Goal: Transaction & Acquisition: Purchase product/service

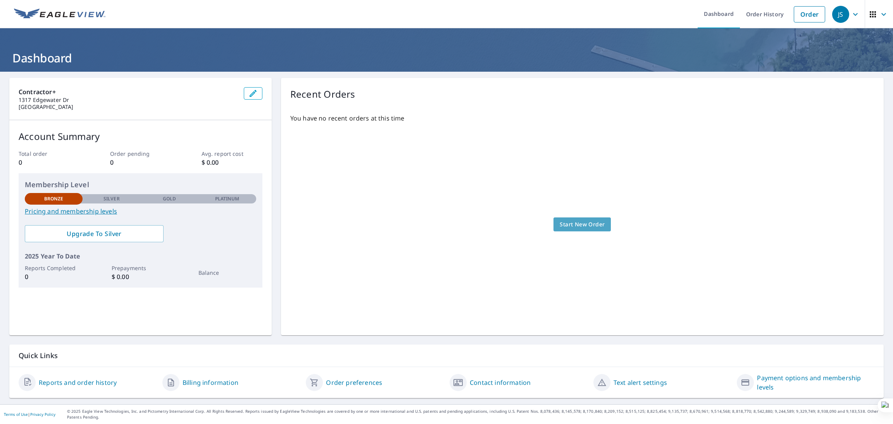
click at [599, 228] on link "Start New Order" at bounding box center [582, 224] width 57 height 14
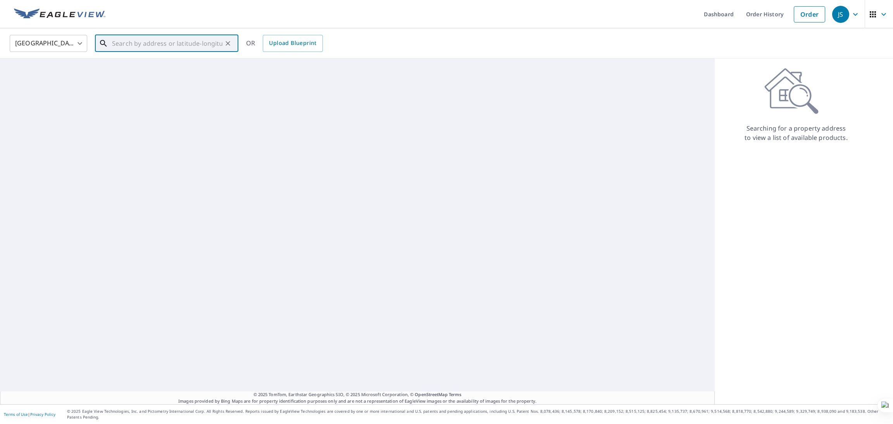
click at [205, 45] on input "text" at bounding box center [167, 44] width 110 height 22
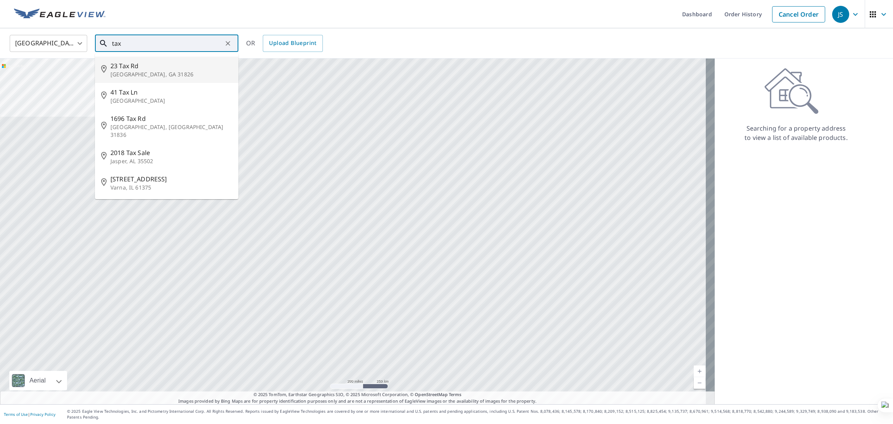
click at [155, 68] on span "23 Tax Rd" at bounding box center [171, 65] width 122 height 9
type input "23 Tax Rd Shiloh, GA 31826"
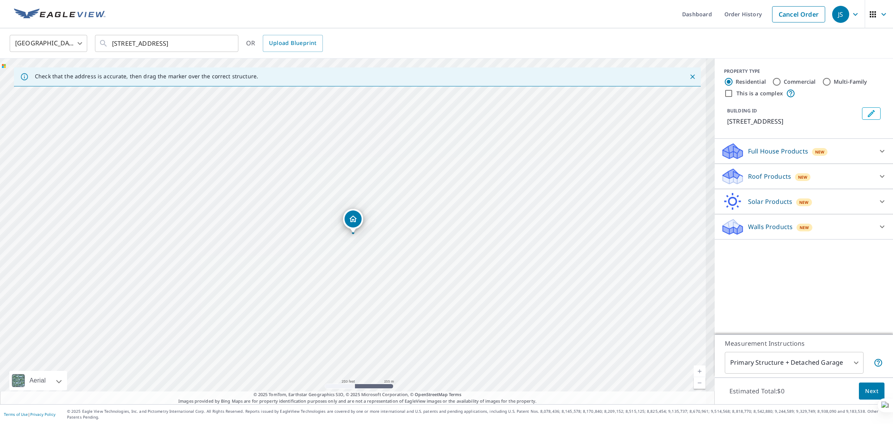
click at [839, 154] on div "Full House Products New" at bounding box center [797, 151] width 152 height 18
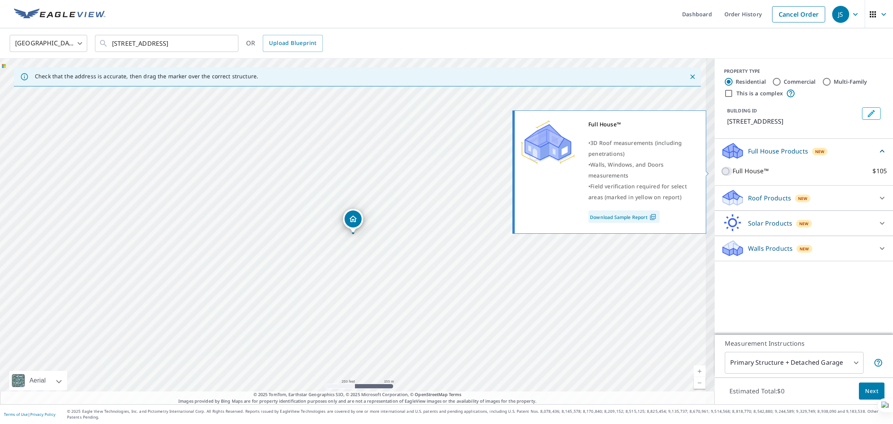
click at [721, 170] on input "Full House™ $105" at bounding box center [727, 171] width 12 height 9
checkbox input "true"
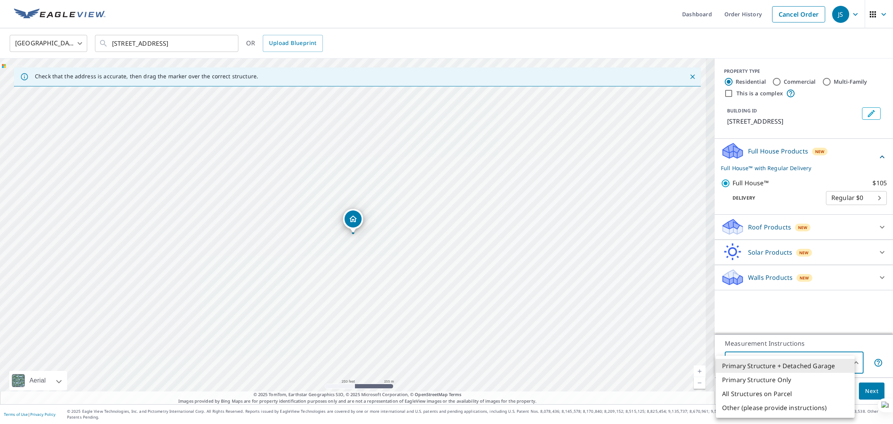
click at [824, 371] on body "JS JS Dashboard Order History Cancel Order JS United States US ​ 23 Tax Rd Shil…" at bounding box center [446, 212] width 893 height 424
click at [844, 307] on div at bounding box center [446, 212] width 893 height 424
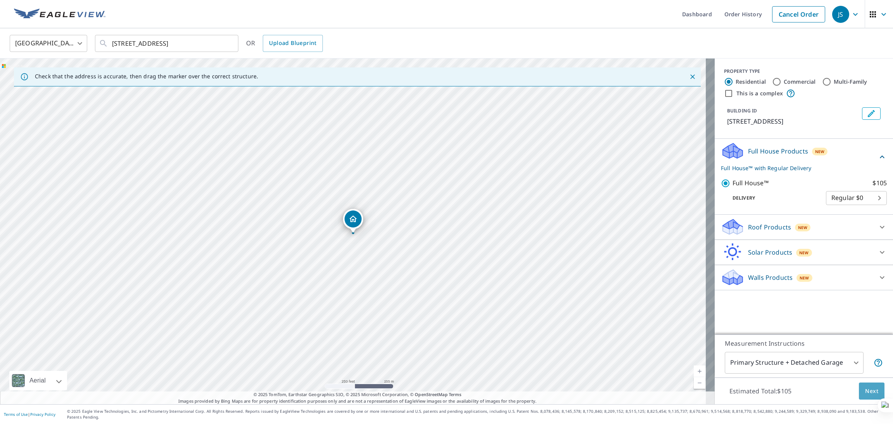
click at [865, 396] on span "Next" at bounding box center [871, 391] width 13 height 10
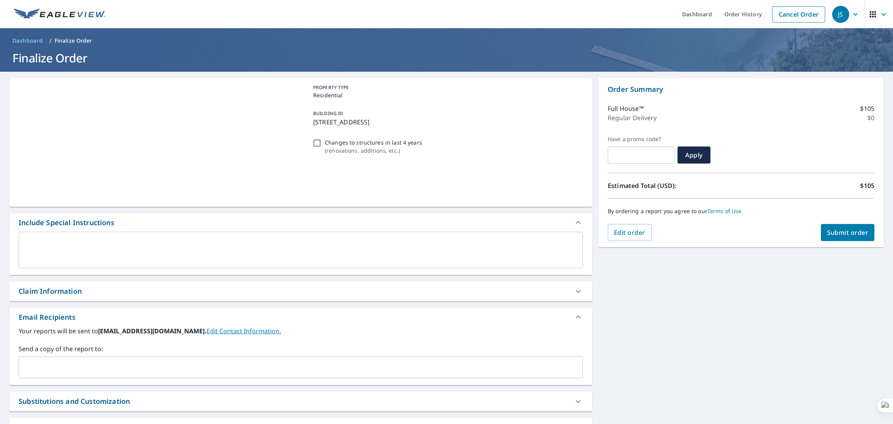
click at [652, 315] on div "PROPERTY TYPE Residential BUILDING ID 23 Tax Rd, Shiloh, GA, 31826 Changes to s…" at bounding box center [446, 355] width 893 height 567
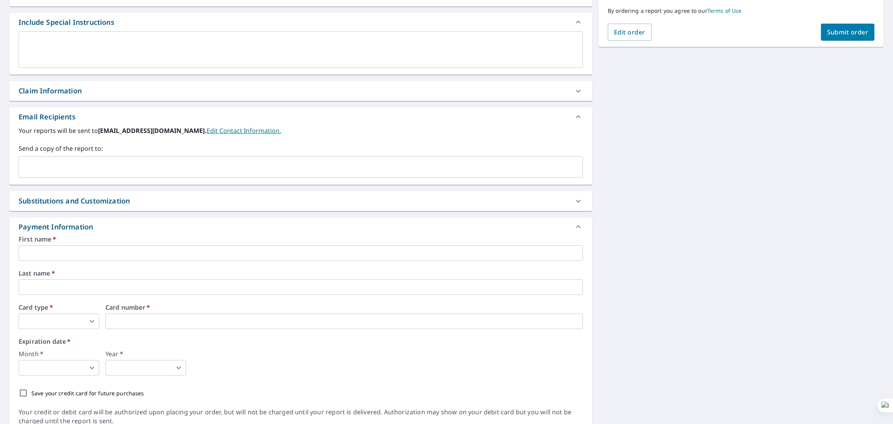
scroll to position [229, 0]
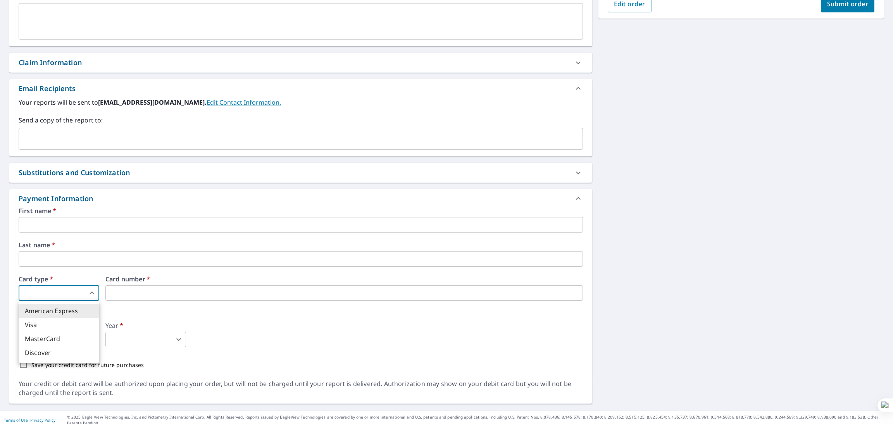
click at [49, 294] on body "JS JS Dashboard Order History Cancel Order JS Dashboard / Finalize Order Finali…" at bounding box center [446, 212] width 893 height 424
click at [45, 321] on li "Visa" at bounding box center [59, 325] width 81 height 14
type input "2"
click at [664, 246] on div "[STREET_ADDRESS] Aerial Road A standard road map Aerial A detailed look from ab…" at bounding box center [446, 126] width 893 height 567
click at [131, 286] on iframe at bounding box center [256, 293] width 303 height 16
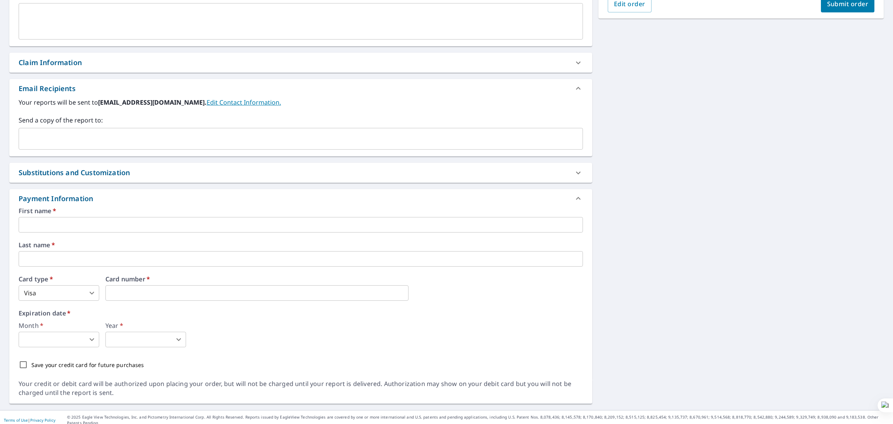
click at [216, 61] on div "Claim Information" at bounding box center [294, 62] width 550 height 10
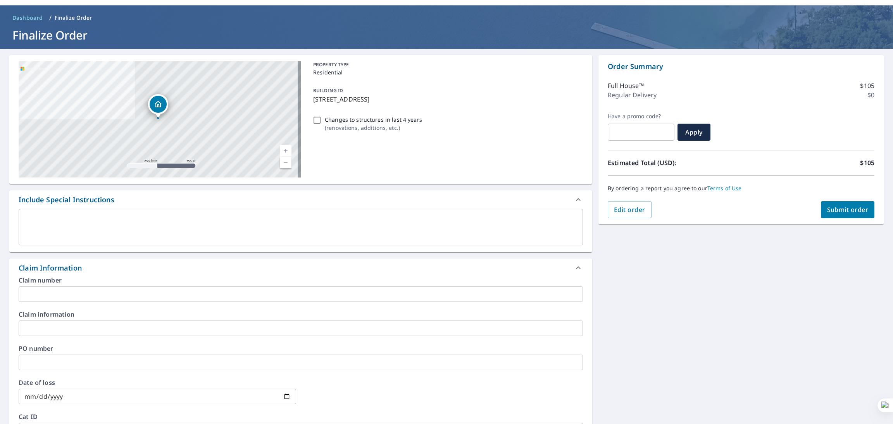
scroll to position [0, 0]
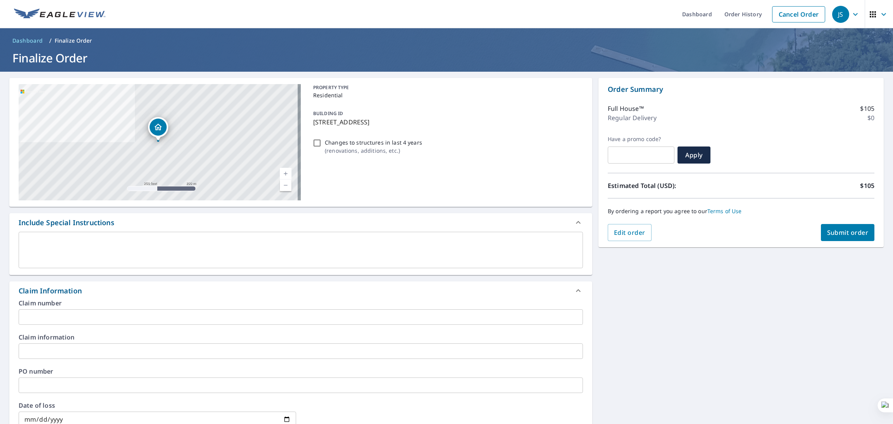
click at [528, 138] on div "Changes to structures in last 4 years ( renovations, additions, etc. )" at bounding box center [446, 146] width 273 height 21
click at [323, 35] on ol "Dashboard / Finalize Order" at bounding box center [446, 41] width 875 height 12
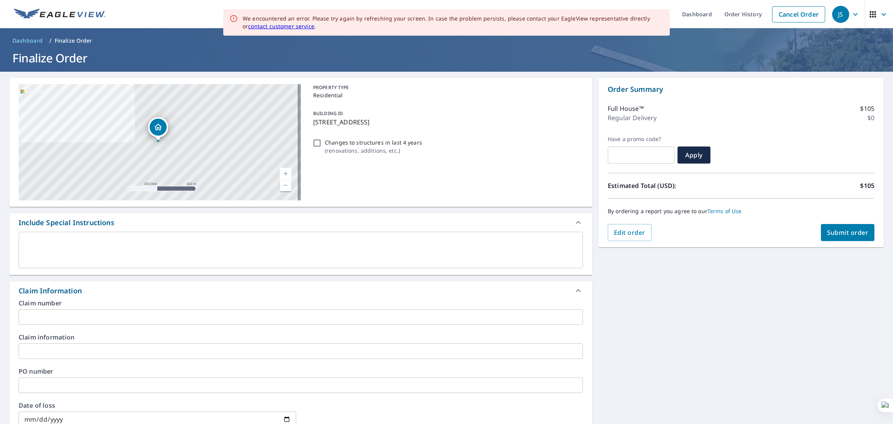
scroll to position [233, 0]
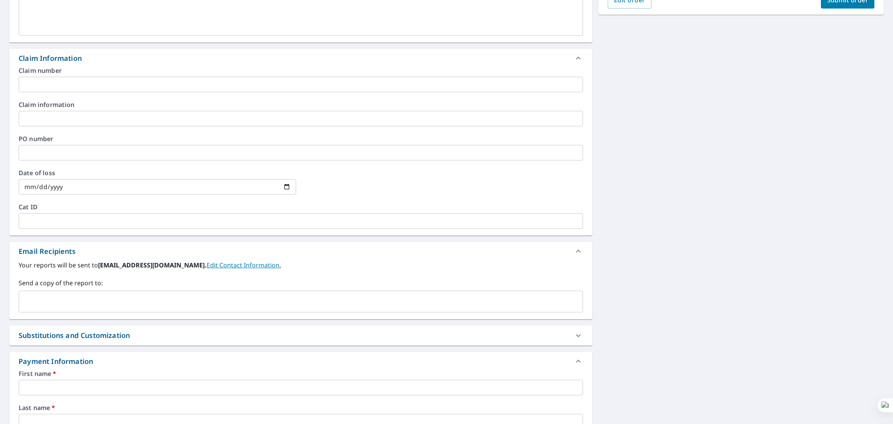
click at [670, 238] on div "[STREET_ADDRESS] Aerial Road A standard road map Aerial A detailed look from ab…" at bounding box center [446, 206] width 893 height 734
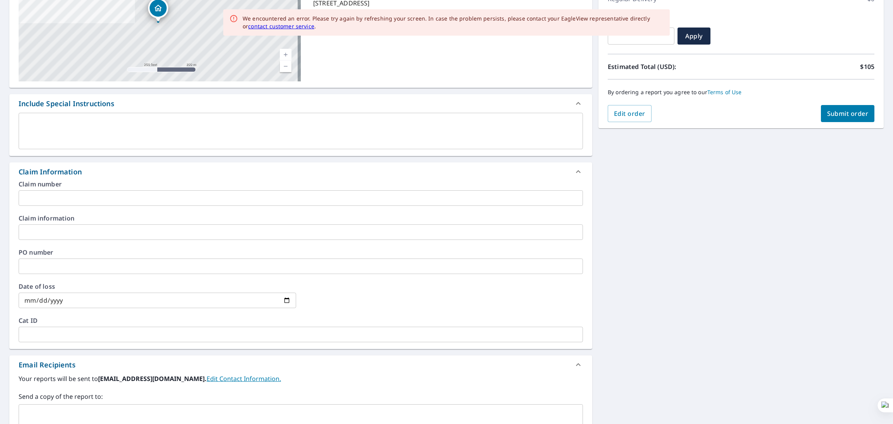
scroll to position [0, 0]
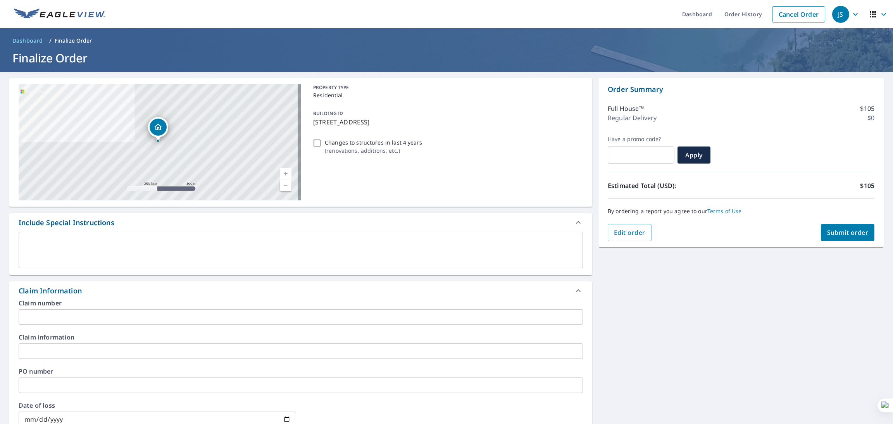
click at [315, 143] on input "Changes to structures in last 4 years ( renovations, additions, etc. )" at bounding box center [316, 142] width 9 height 9
checkbox input "true"
click at [308, 244] on textarea at bounding box center [301, 250] width 554 height 22
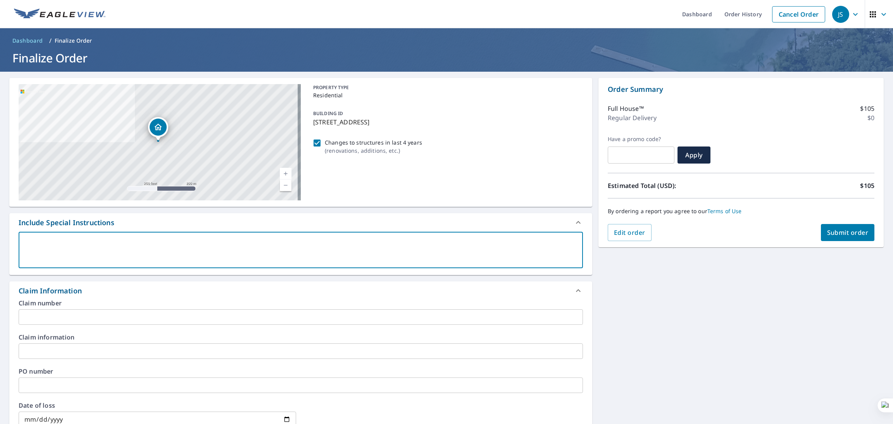
type textarea "t"
type textarea "x"
type textarea "te"
type textarea "x"
type textarea "tes"
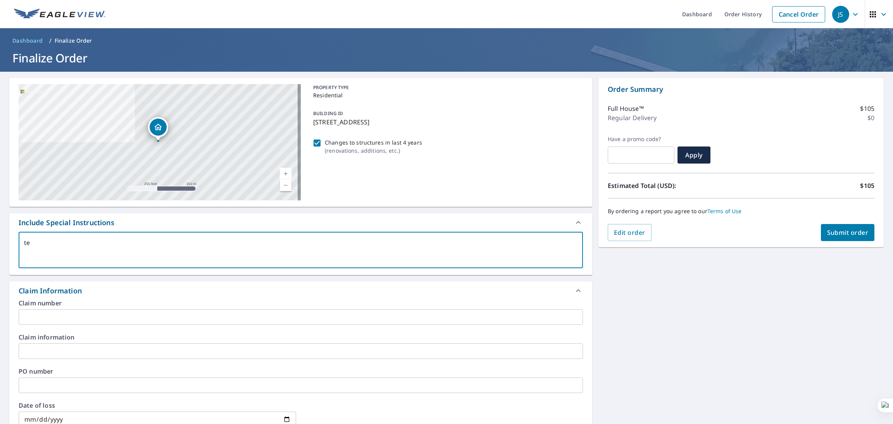
type textarea "x"
type textarea "test"
type textarea "x"
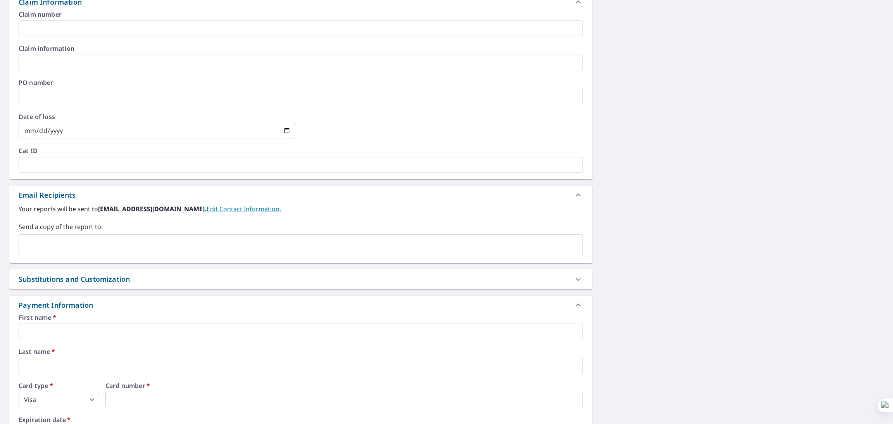
scroll to position [395, 0]
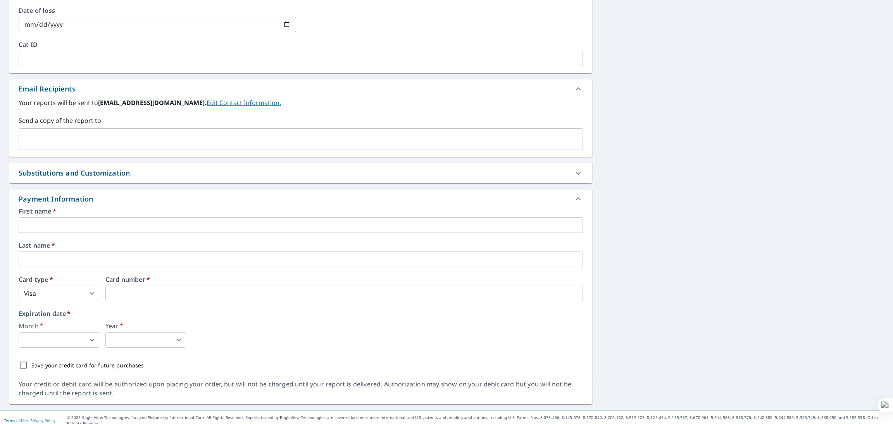
type textarea "test"
click at [157, 228] on input "text" at bounding box center [301, 225] width 564 height 16
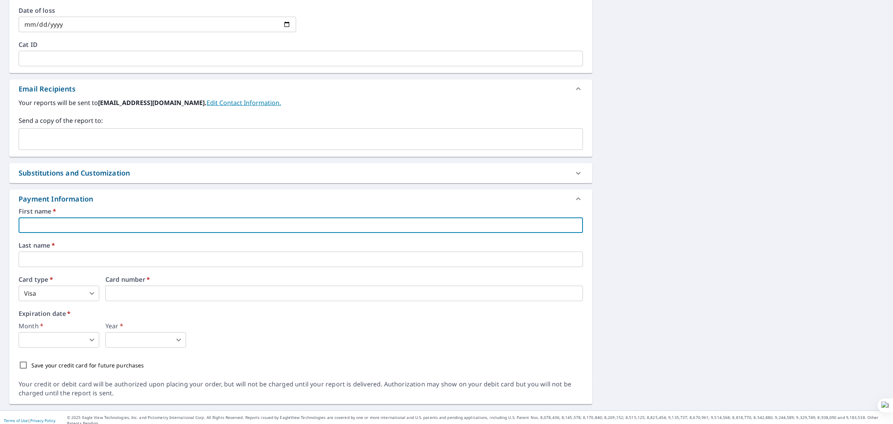
type textarea "x"
type input "te"
type textarea "x"
type input "tes"
type textarea "x"
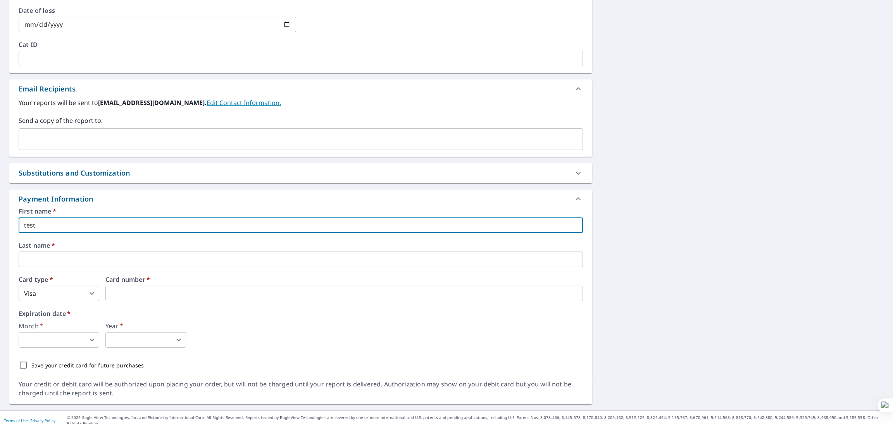
type input "test"
click at [80, 252] on input "text" at bounding box center [301, 260] width 564 height 16
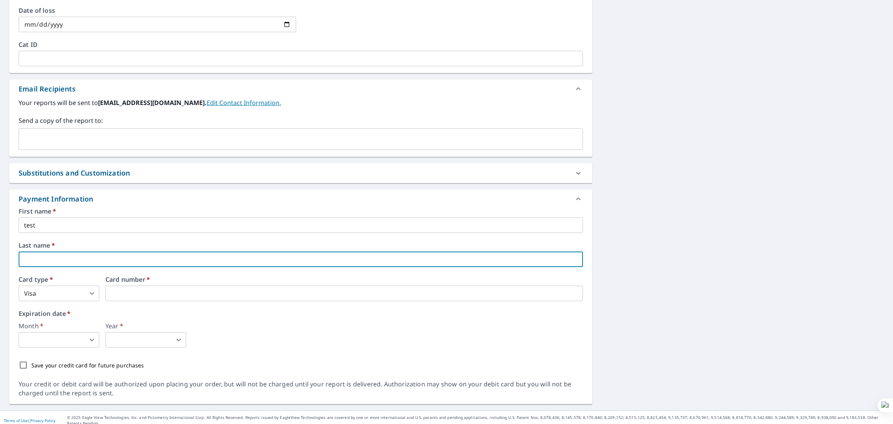
type textarea "x"
type input "te"
type textarea "x"
type input "test"
type textarea "x"
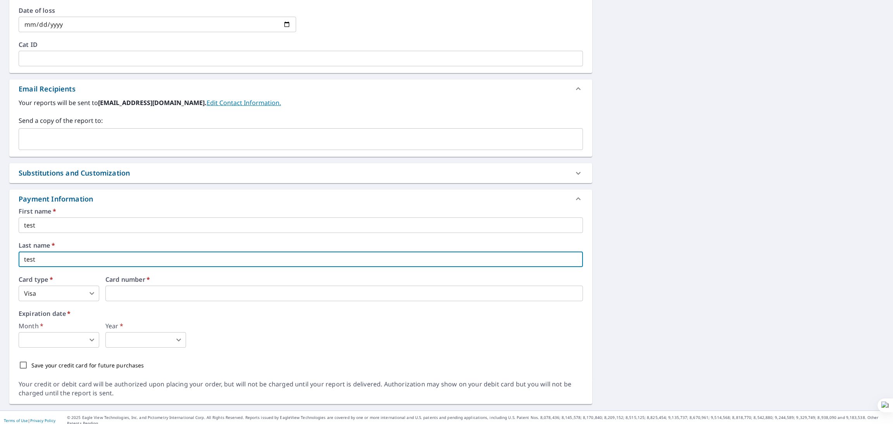
type input "test"
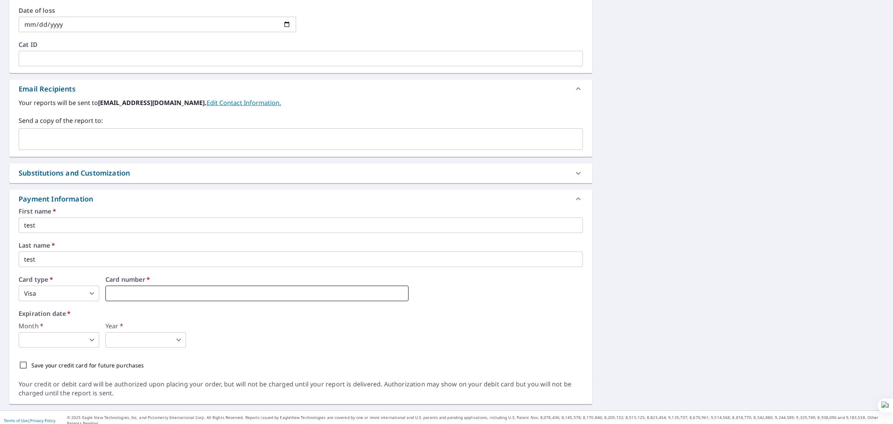
click at [177, 286] on iframe at bounding box center [256, 294] width 303 height 16
click at [64, 338] on body "JS JS Dashboard Order History Cancel Order JS Dashboard / Finalize Order Finali…" at bounding box center [446, 212] width 893 height 424
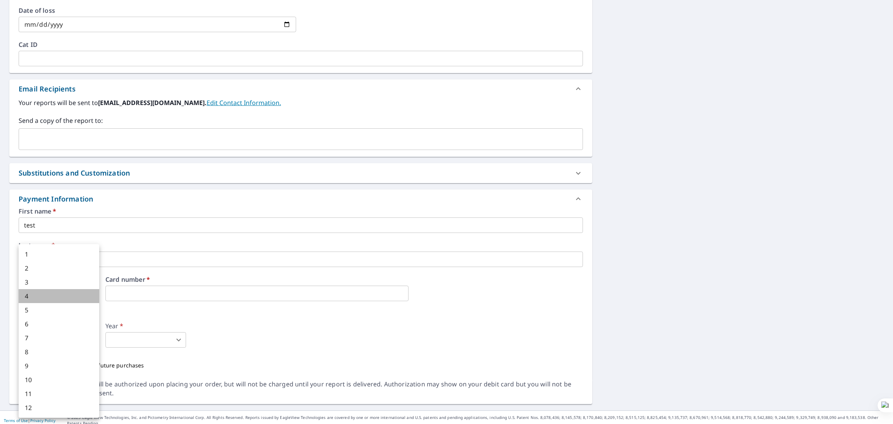
click at [56, 301] on li "4" at bounding box center [59, 296] width 81 height 14
type textarea "x"
type input "4"
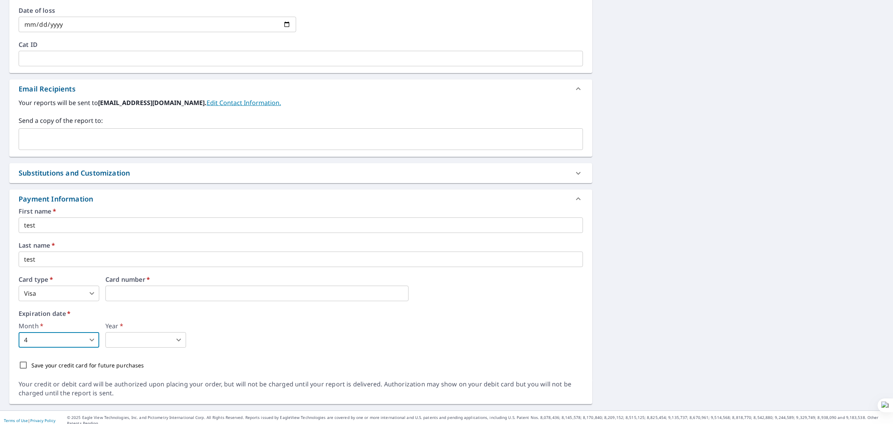
click at [116, 337] on body "JS JS Dashboard Order History Cancel Order JS Dashboard / Finalize Order Finali…" at bounding box center [446, 212] width 893 height 424
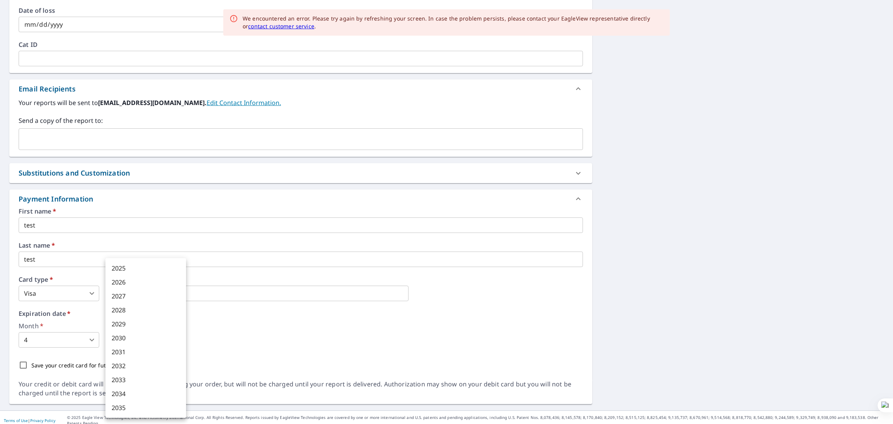
click at [142, 364] on li "2032" at bounding box center [145, 366] width 81 height 14
type textarea "x"
type input "2032"
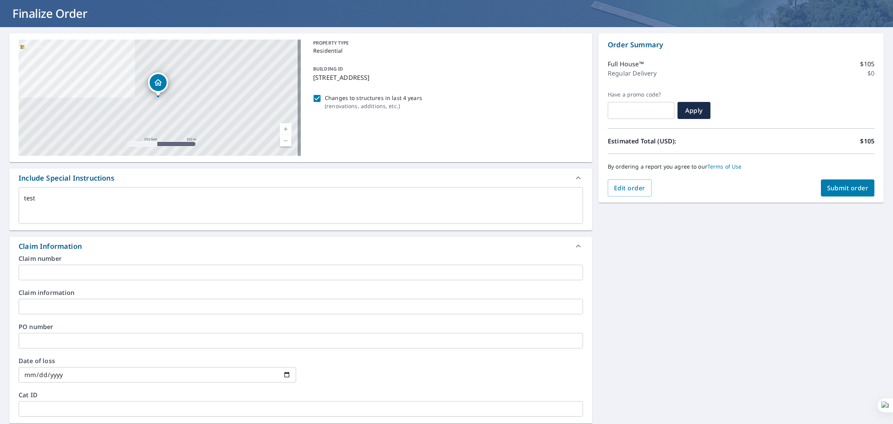
scroll to position [0, 0]
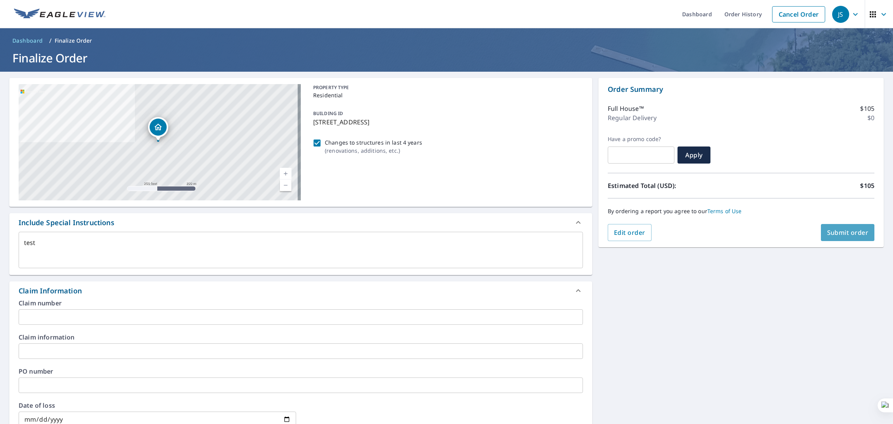
click at [827, 229] on span "Submit order" at bounding box center [847, 232] width 41 height 9
type textarea "x"
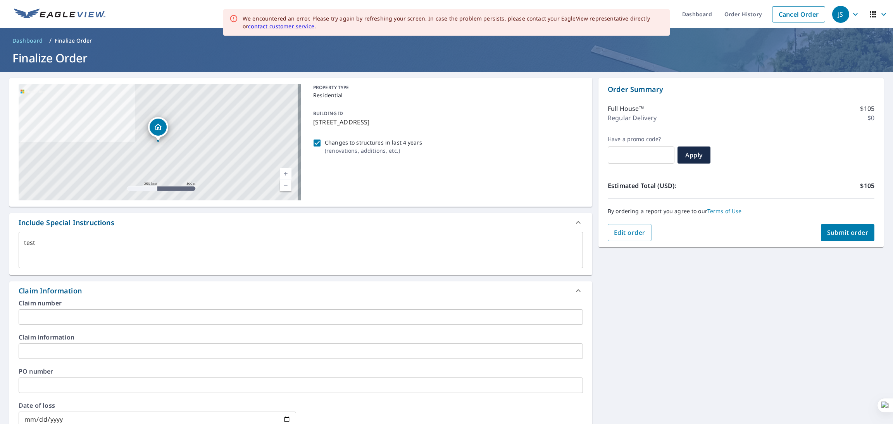
click at [654, 354] on div "[STREET_ADDRESS] Aerial Road A standard road map Aerial A detailed look from ab…" at bounding box center [446, 414] width 893 height 685
